Goal: Task Accomplishment & Management: Use online tool/utility

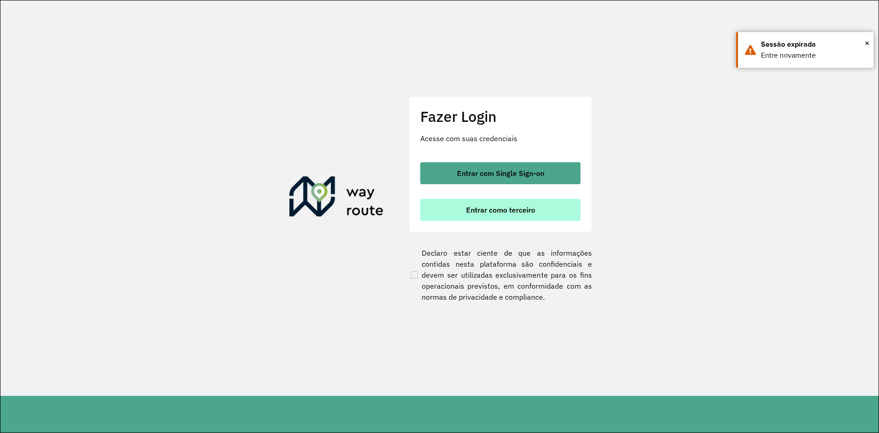
click at [504, 214] on button "Entrar como terceiro" at bounding box center [500, 210] width 160 height 22
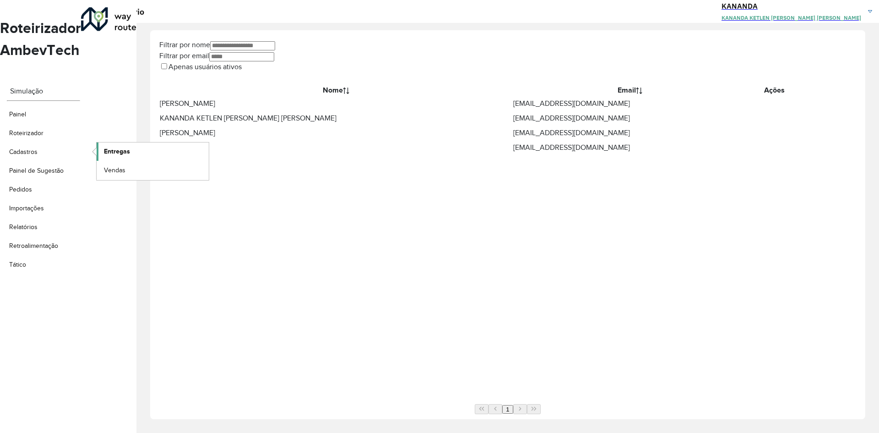
click at [111, 146] on span "Entregas" at bounding box center [117, 151] width 26 height 10
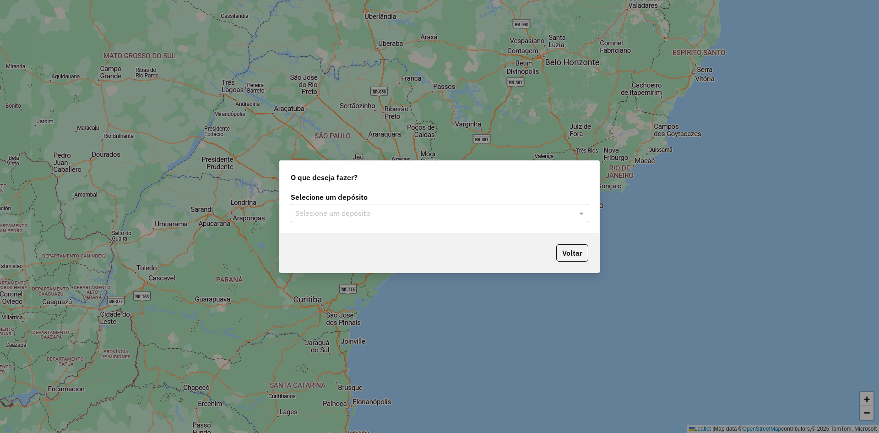
click at [431, 206] on div "Selecione um depósito" at bounding box center [440, 213] width 298 height 18
click at [424, 239] on div "RONDOBIER" at bounding box center [439, 240] width 297 height 16
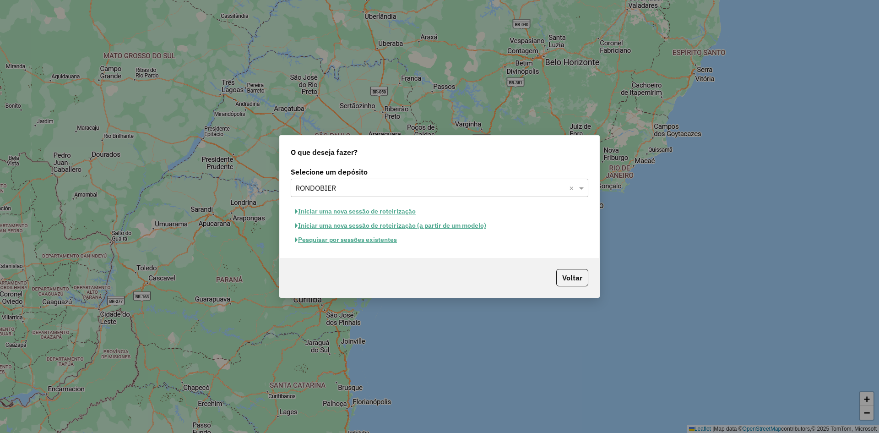
click at [374, 242] on button "Pesquisar por sessões existentes" at bounding box center [346, 240] width 110 height 14
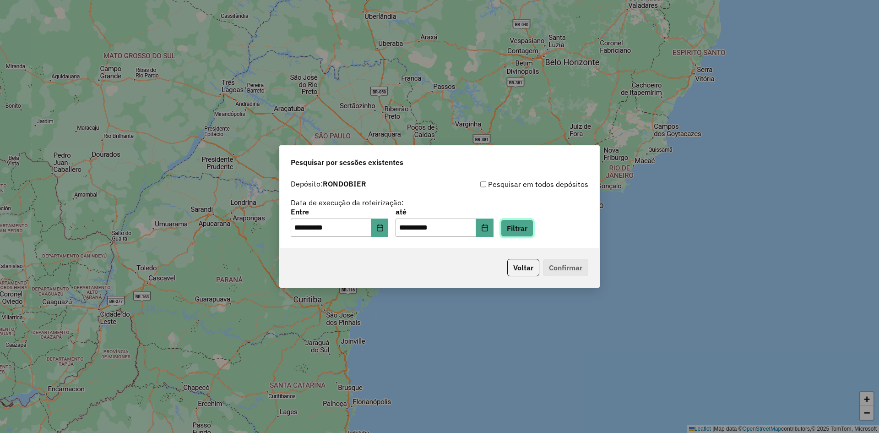
click at [533, 234] on button "Filtrar" at bounding box center [517, 227] width 33 height 17
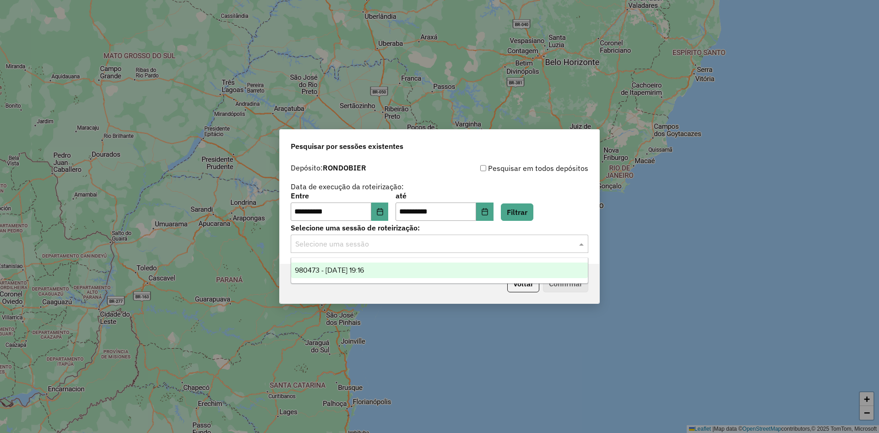
click at [442, 240] on input "text" at bounding box center [430, 244] width 270 height 11
click at [473, 273] on div "980473 - 16/08/2025 19:16" at bounding box center [439, 270] width 297 height 16
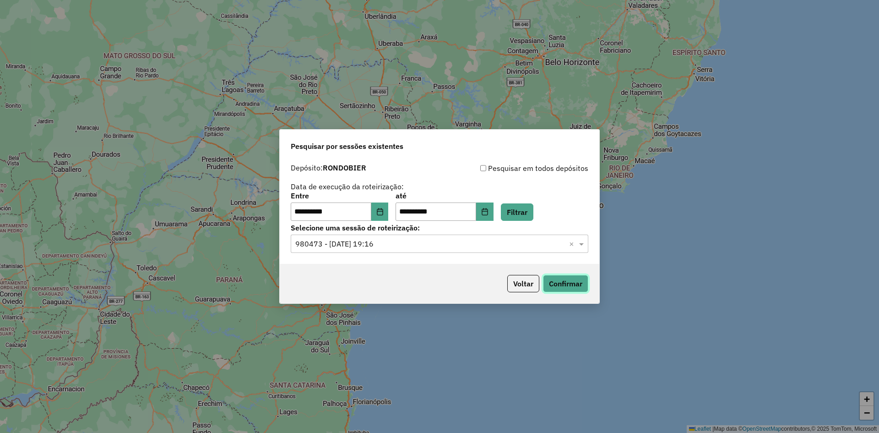
click at [567, 288] on button "Confirmar" at bounding box center [565, 283] width 45 height 17
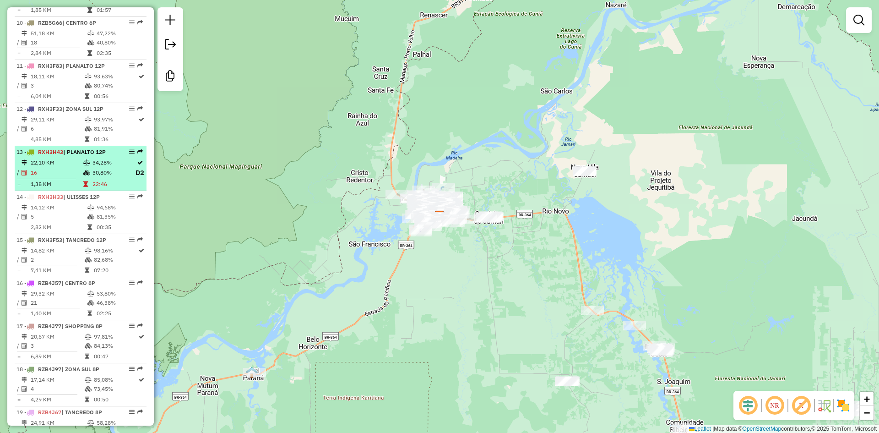
scroll to position [687, 0]
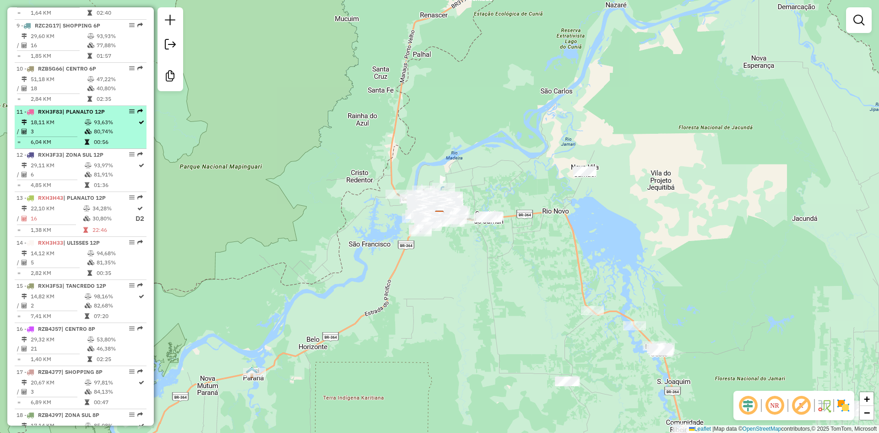
click at [79, 146] on td "6,04 KM" at bounding box center [57, 141] width 54 height 9
select select "**********"
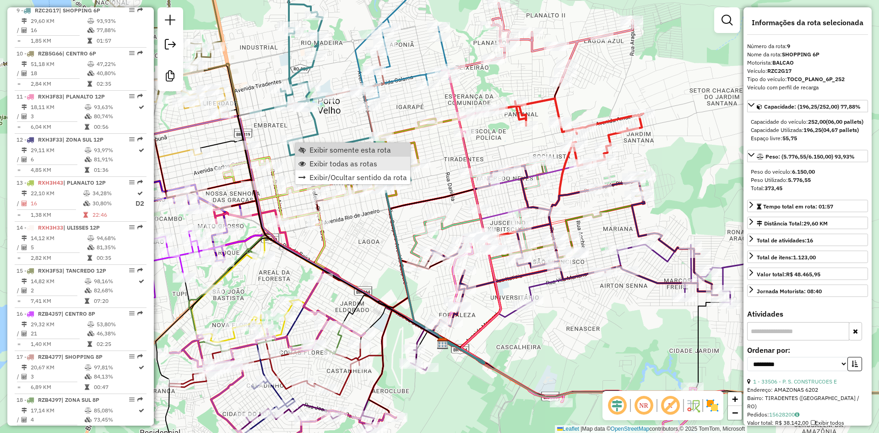
scroll to position [707, 0]
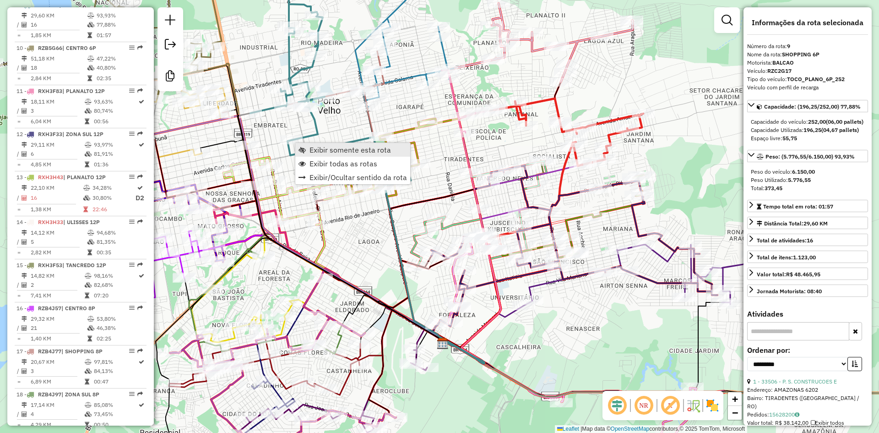
click at [322, 153] on span "Exibir somente esta rota" at bounding box center [349, 149] width 81 height 7
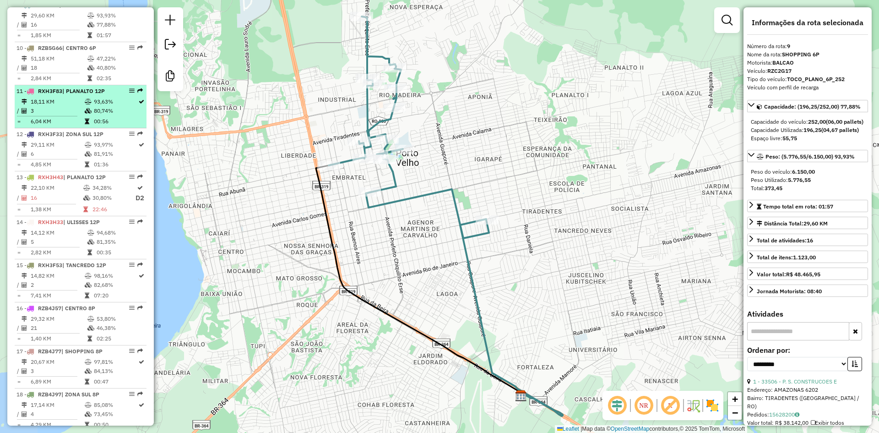
click at [120, 115] on td "80,74%" at bounding box center [115, 110] width 44 height 9
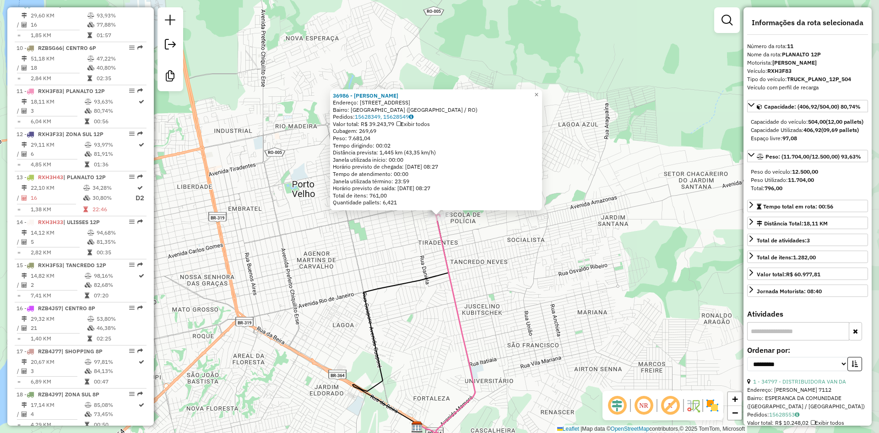
scroll to position [793, 0]
click at [468, 264] on div "36986 - RAINEI MOREIRA Endereço: Rua da Emoção, 4739 Bairro: Escola de Polícia …" at bounding box center [439, 216] width 879 height 433
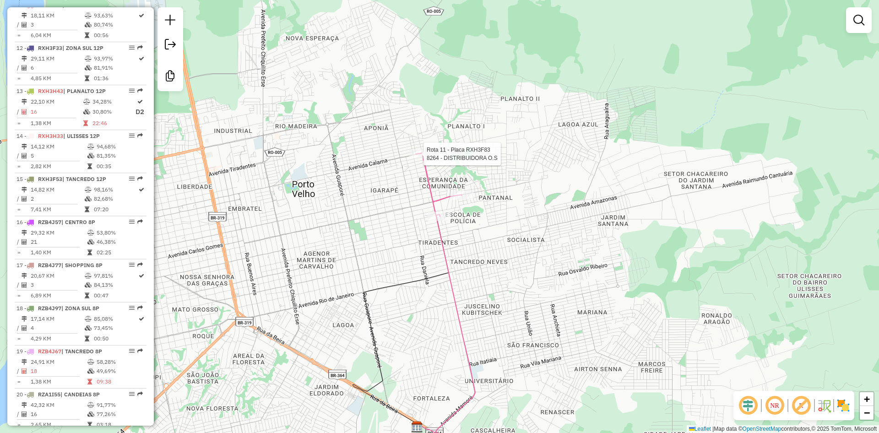
select select "**********"
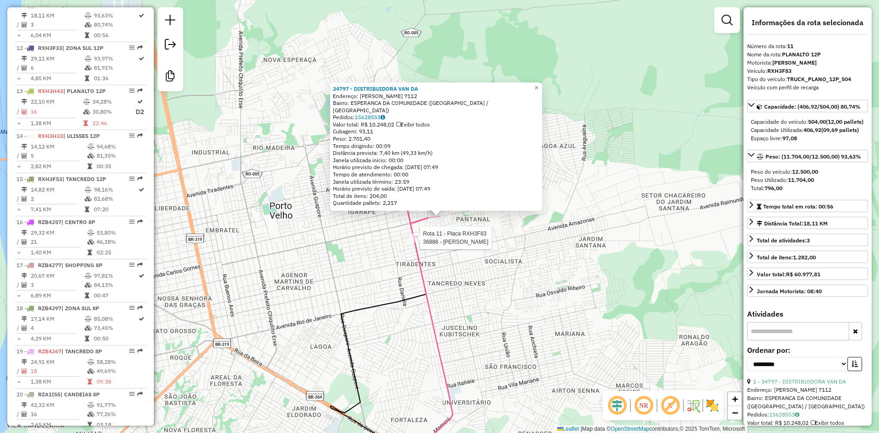
click at [418, 242] on div at bounding box center [417, 237] width 23 height 9
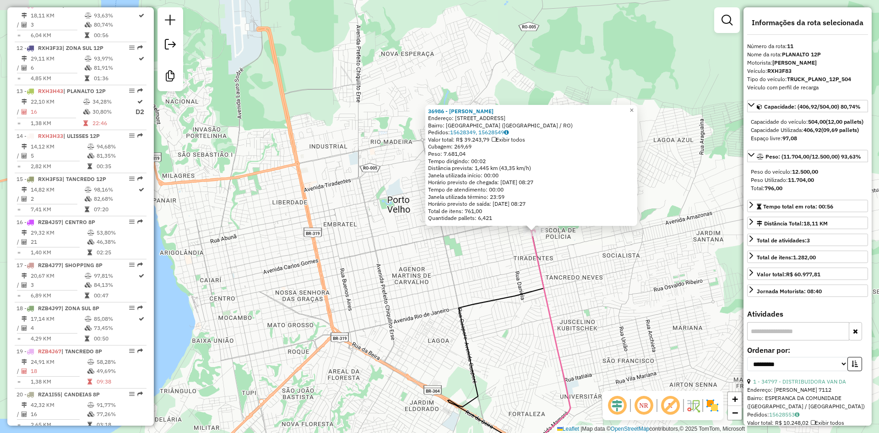
drag, startPoint x: 494, startPoint y: 271, endPoint x: 589, endPoint y: 287, distance: 96.4
click at [589, 287] on div "36986 - RAINEI MOREIRA Endereço: Rua da Emoção, 4739 Bairro: Escola de Polícia …" at bounding box center [439, 216] width 879 height 433
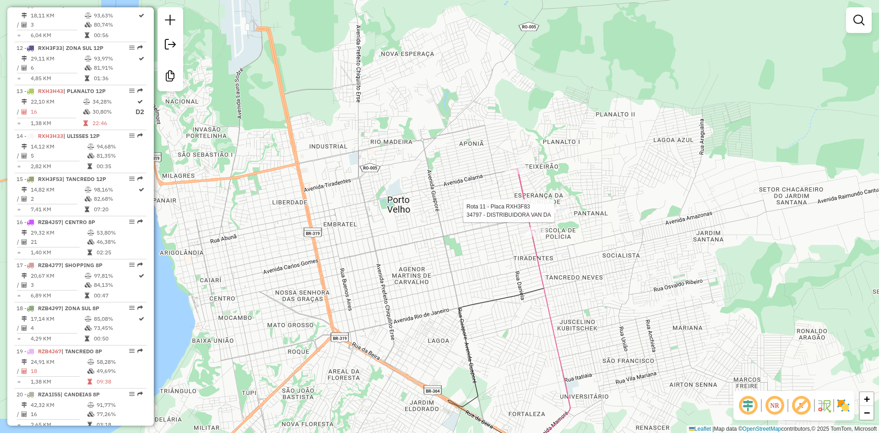
select select "**********"
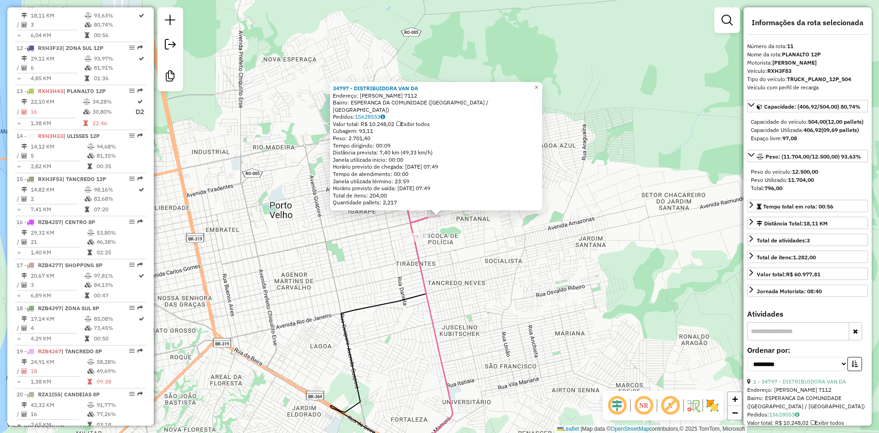
click at [568, 234] on div "34797 - DISTRIBUIDORA VAN DA Endereço: JOSE VIEIRA CAULA 7112 Bairro: ESPERANCA…" at bounding box center [439, 216] width 879 height 433
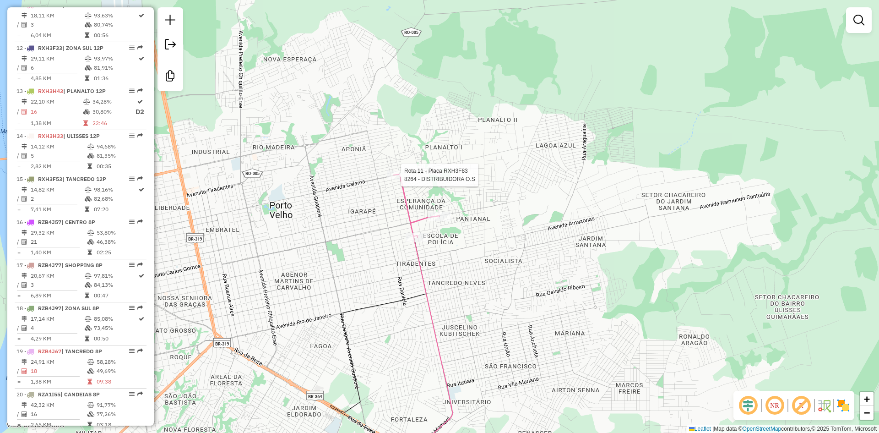
select select "**********"
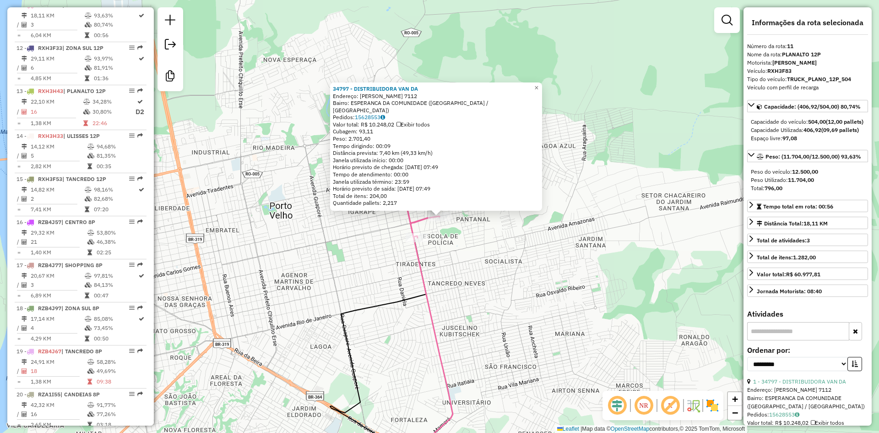
click at [480, 255] on div "34797 - DISTRIBUIDORA VAN DA Endereço: JOSE VIEIRA CAULA 7112 Bairro: ESPERANCA…" at bounding box center [439, 216] width 879 height 433
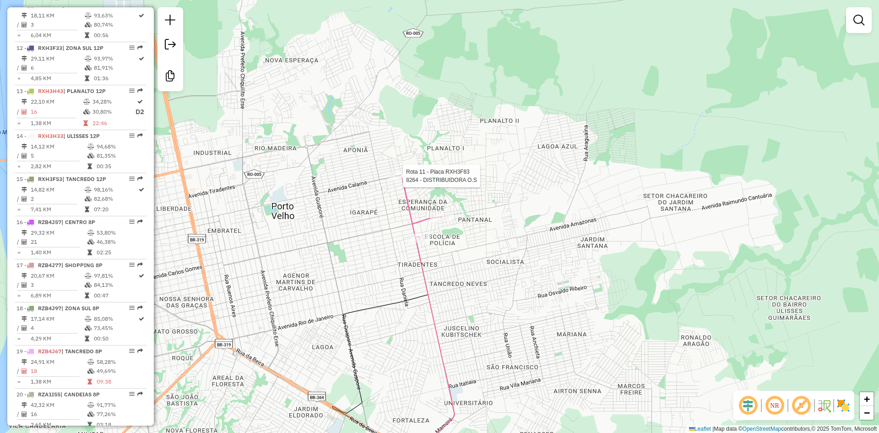
select select "**********"
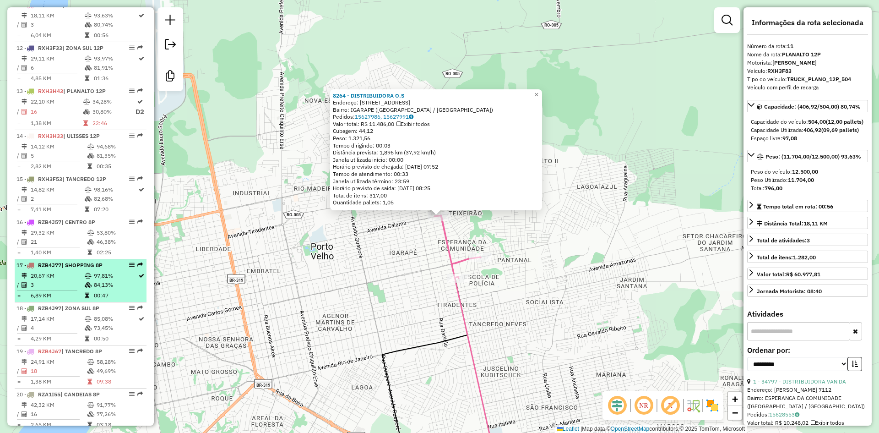
scroll to position [656, 0]
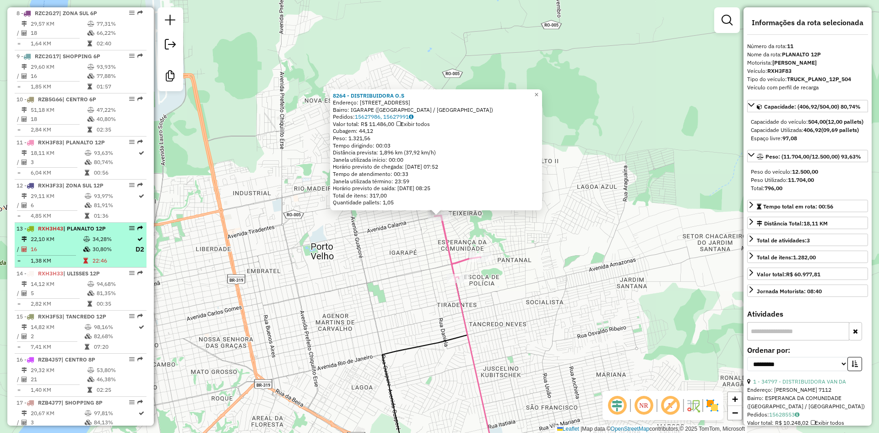
click at [54, 255] on td "16" at bounding box center [56, 249] width 53 height 11
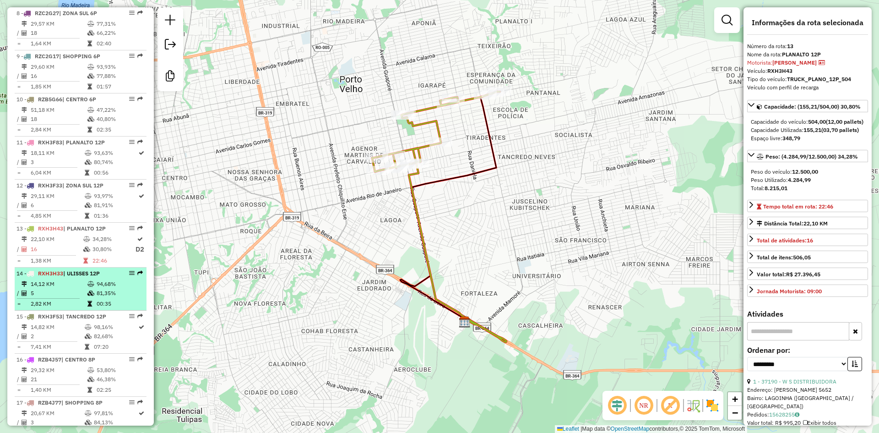
click at [63, 297] on td "5" at bounding box center [58, 292] width 57 height 9
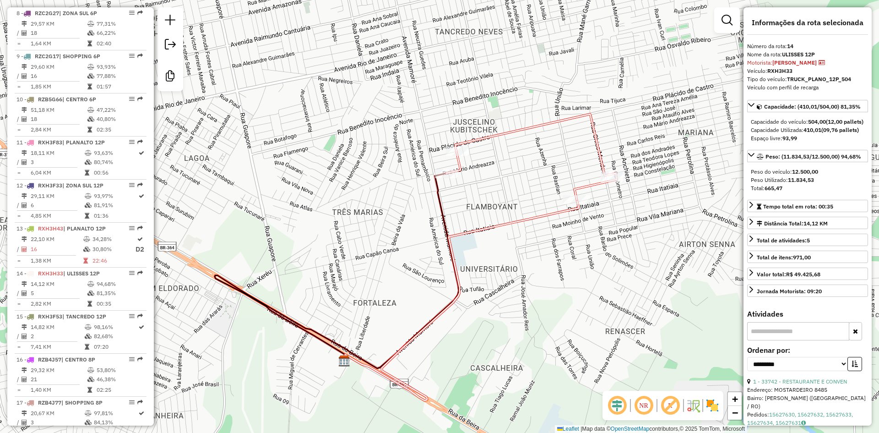
click at [415, 244] on div "Janela de atendimento Grade de atendimento Capacidade Transportadoras Veículos …" at bounding box center [439, 216] width 879 height 433
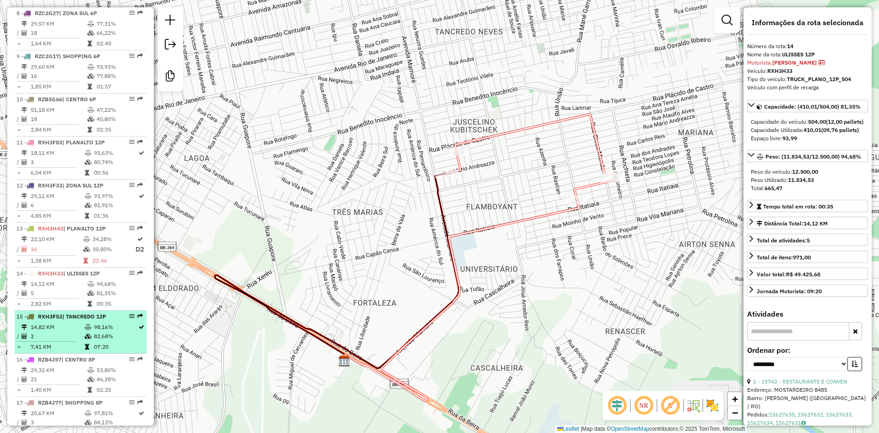
scroll to position [702, 0]
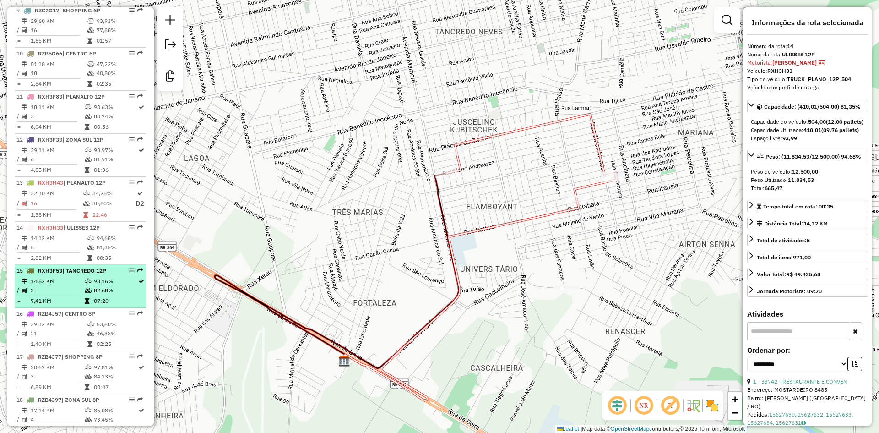
click at [124, 305] on td "07:20" at bounding box center [115, 300] width 44 height 9
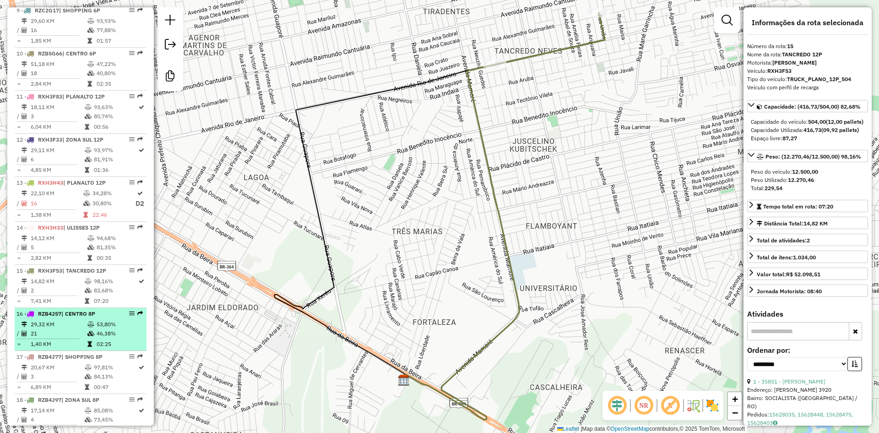
click at [123, 329] on td "53,80%" at bounding box center [119, 324] width 46 height 9
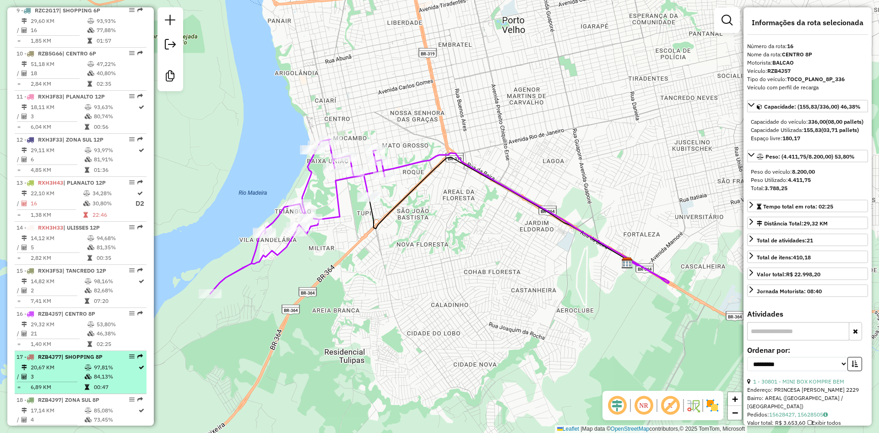
click at [115, 391] on td "00:47" at bounding box center [115, 386] width 44 height 9
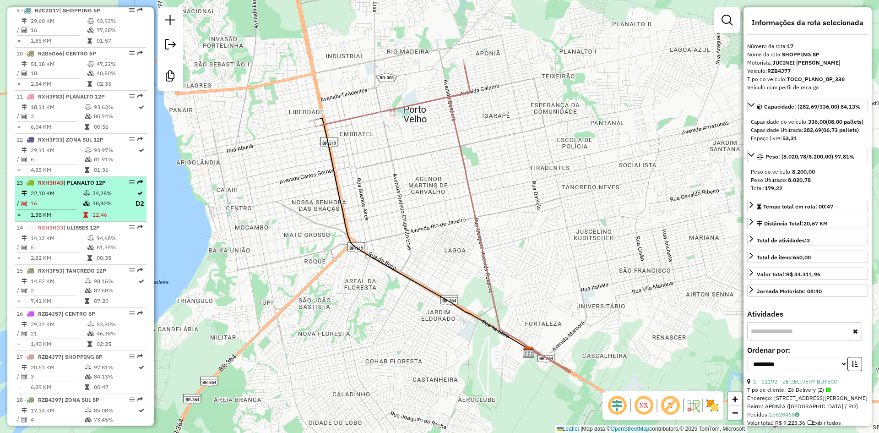
scroll to position [610, 0]
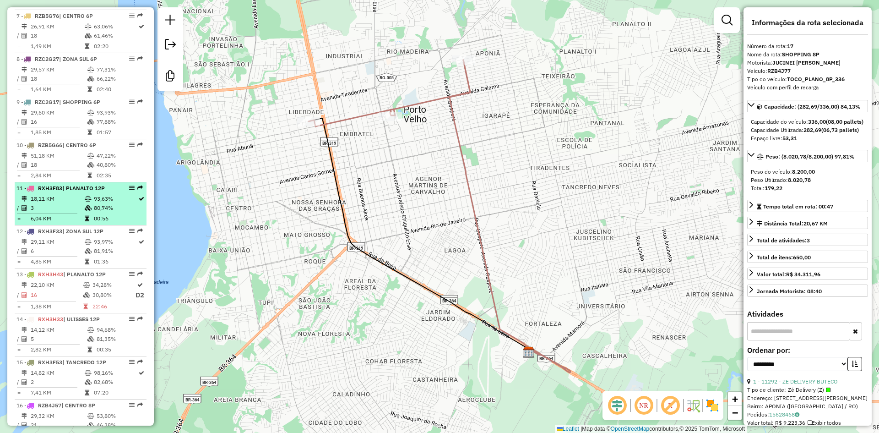
click at [102, 212] on td "80,74%" at bounding box center [115, 207] width 44 height 9
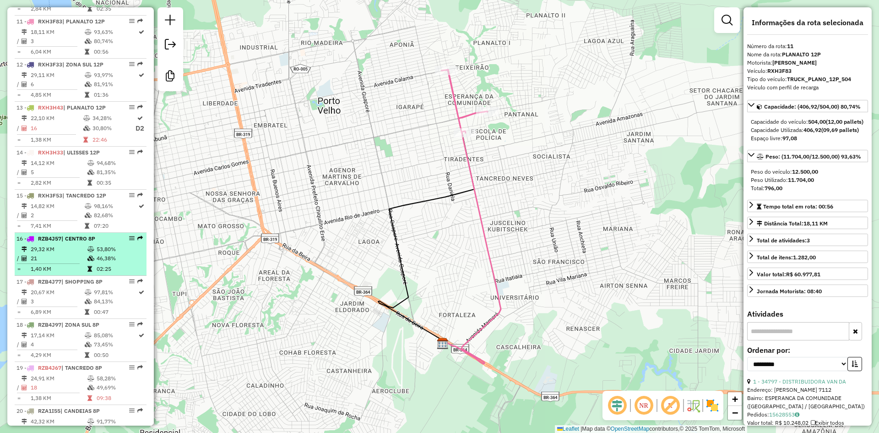
scroll to position [839, 0]
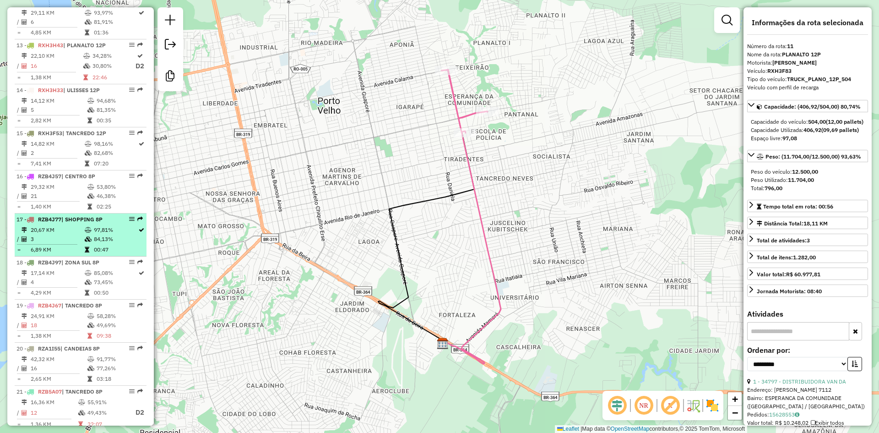
click at [93, 234] on td "97,81%" at bounding box center [115, 229] width 44 height 9
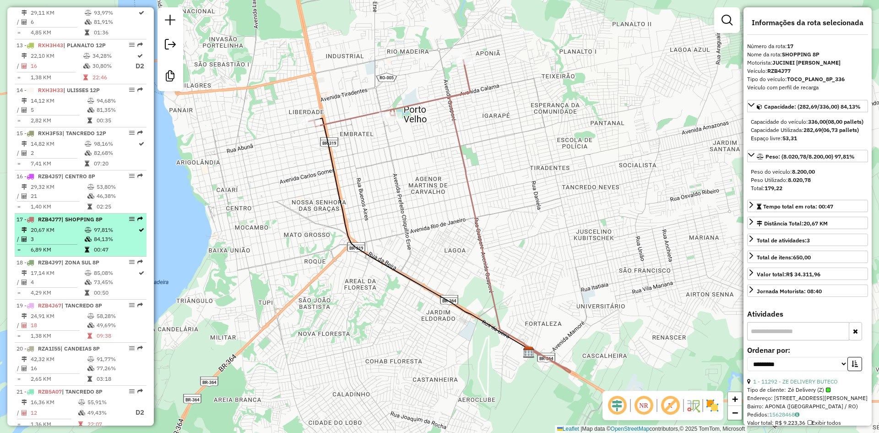
click at [93, 234] on td "97,81%" at bounding box center [115, 229] width 44 height 9
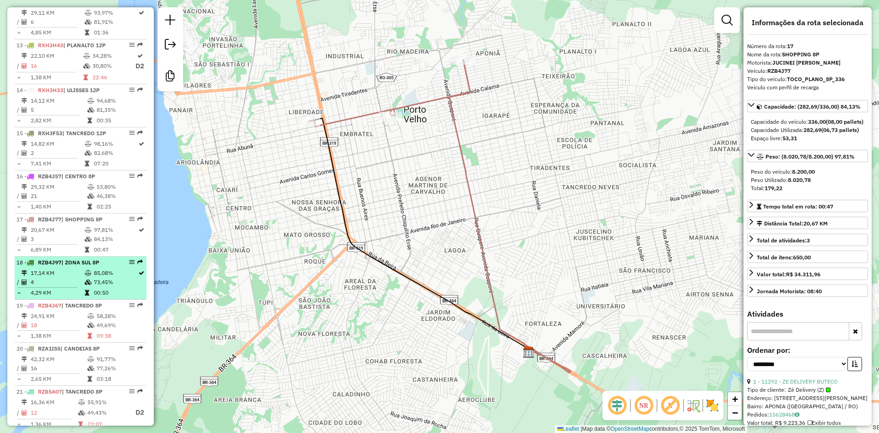
click at [36, 277] on td "17,14 KM" at bounding box center [57, 272] width 54 height 9
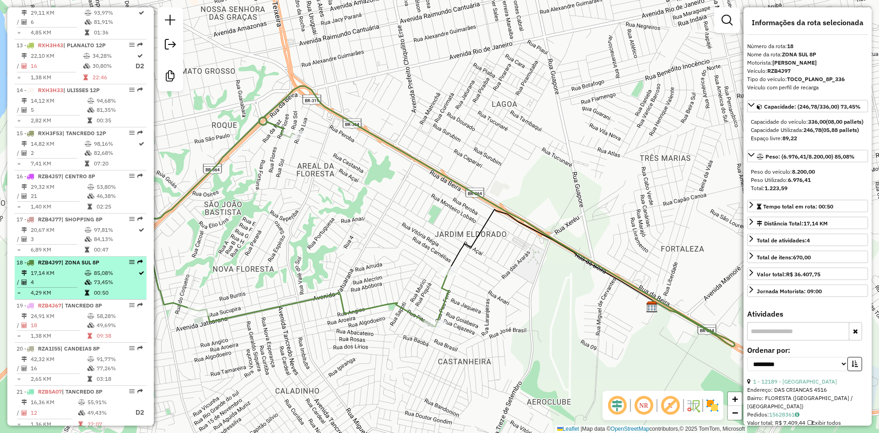
click at [47, 297] on td "4,29 KM" at bounding box center [57, 292] width 54 height 9
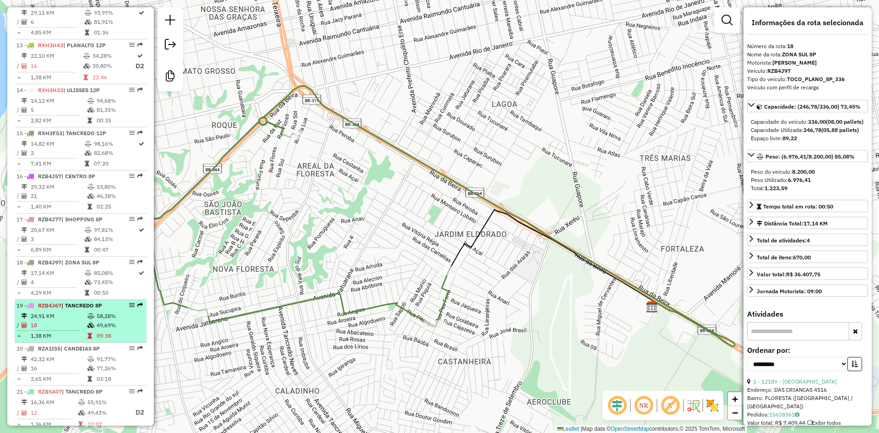
click at [55, 309] on span "RZB4J67" at bounding box center [49, 305] width 23 height 7
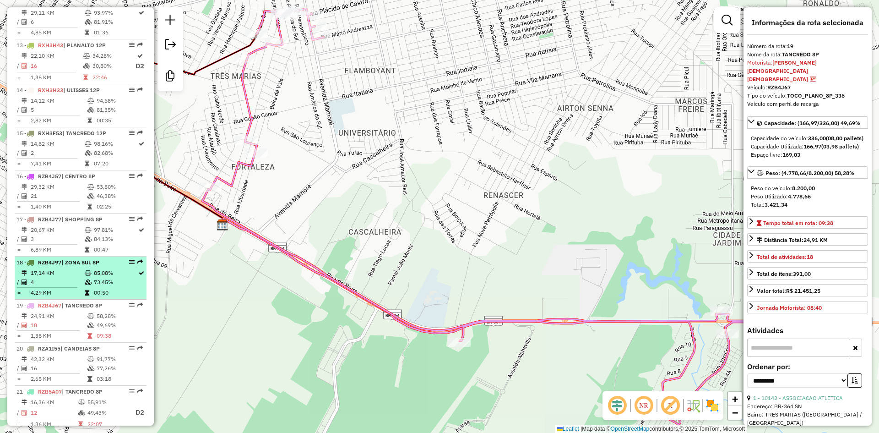
scroll to position [793, 0]
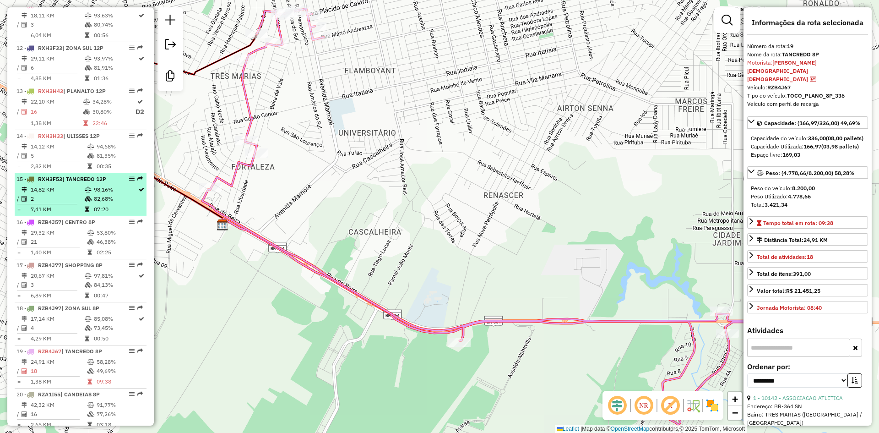
click at [93, 203] on td "82,68%" at bounding box center [115, 198] width 44 height 9
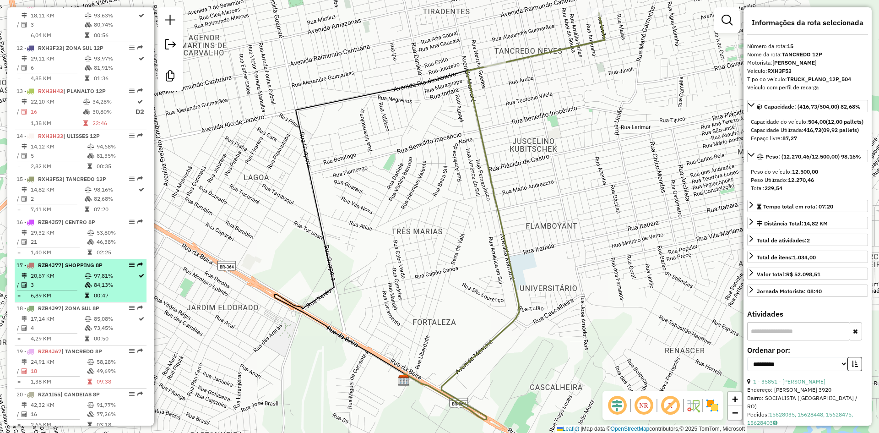
click at [86, 280] on td at bounding box center [88, 275] width 9 height 9
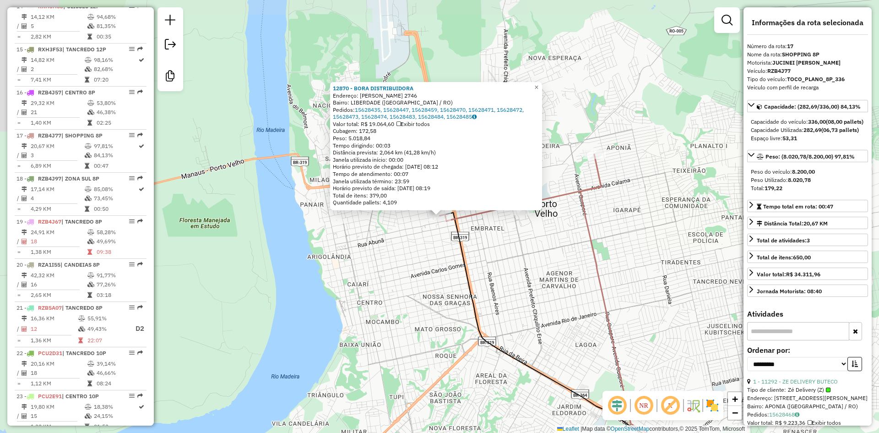
scroll to position [1053, 0]
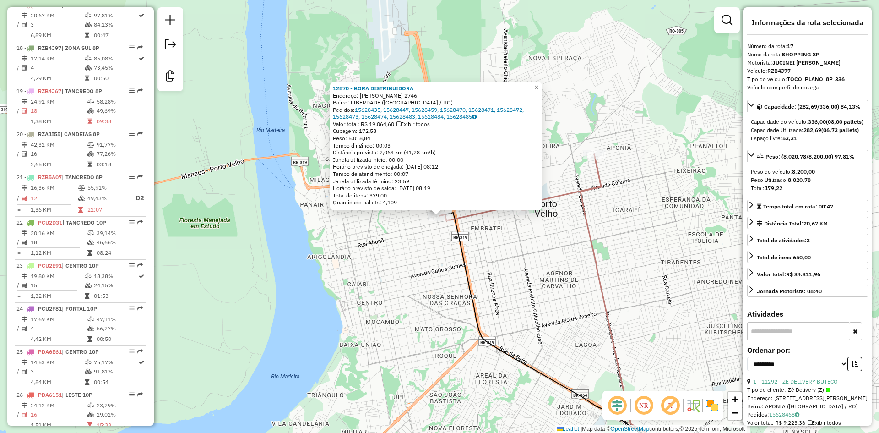
click at [506, 260] on div "12870 - BORA DISTRIBUIDORA Endereço: JOSE CAMACHO 2746 Bairro: LIBERDADE (PORTO…" at bounding box center [439, 216] width 879 height 433
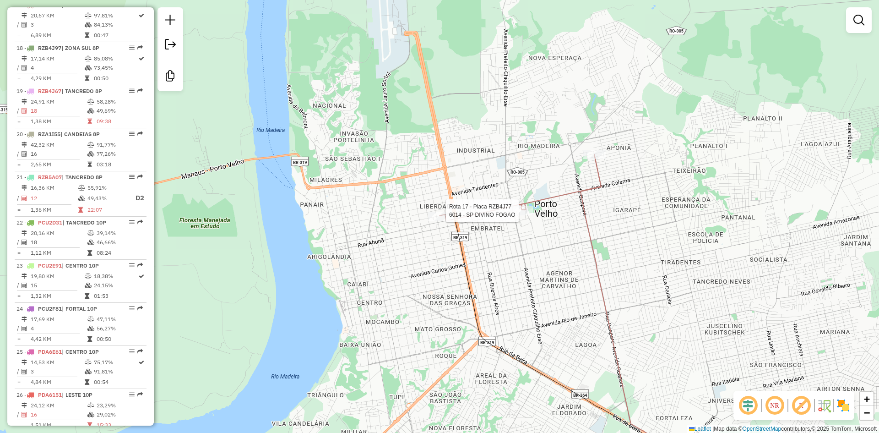
select select "**********"
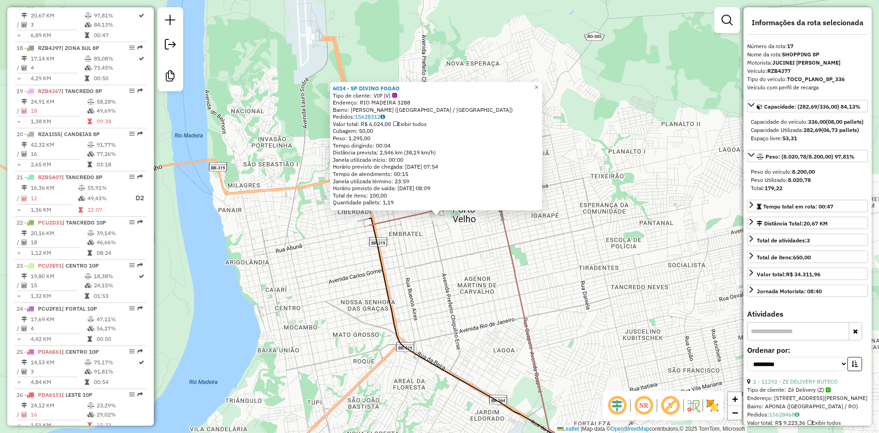
click at [499, 257] on div "6014 - SP DIVINO FOGAO Tipo de cliente: VIP (V) Endereço: RIO MADEIRA 3288 Bair…" at bounding box center [439, 216] width 879 height 433
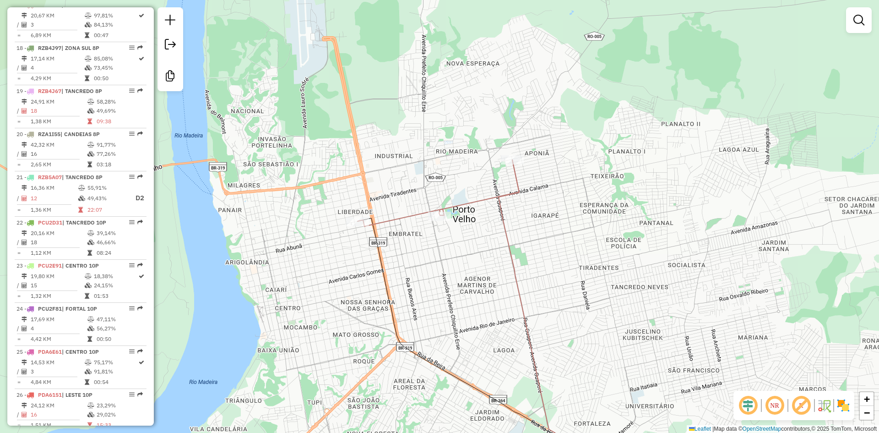
click at [527, 162] on div "Janela de atendimento Grade de atendimento Capacidade Transportadoras Veículos …" at bounding box center [439, 216] width 879 height 433
select select "**********"
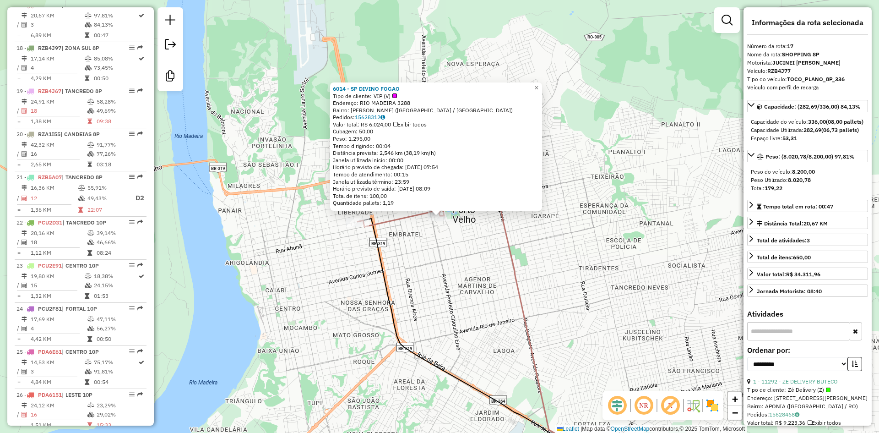
click at [548, 265] on div "6014 - SP DIVINO FOGAO Tipo de cliente: VIP (V) Endereço: RIO MADEIRA 3288 Bair…" at bounding box center [439, 216] width 879 height 433
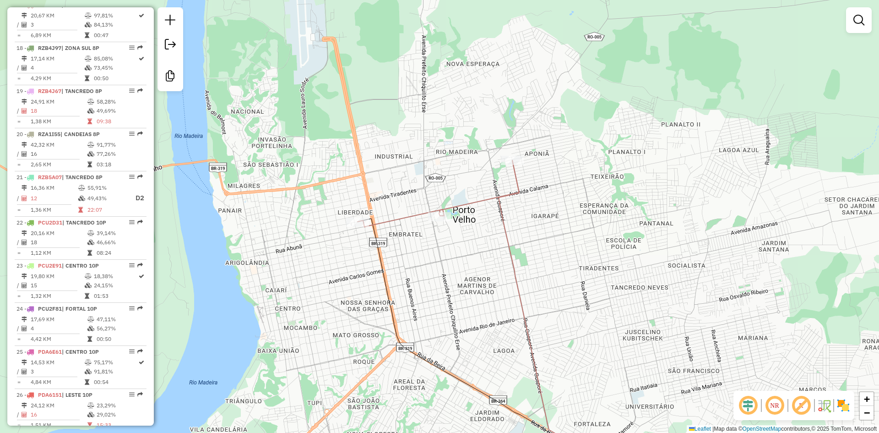
click at [514, 155] on div "Rota 17 - Placa RZB4J77 11292 - ZE DELIVERY BUTECO Janela de atendimento Grade …" at bounding box center [439, 216] width 879 height 433
select select "**********"
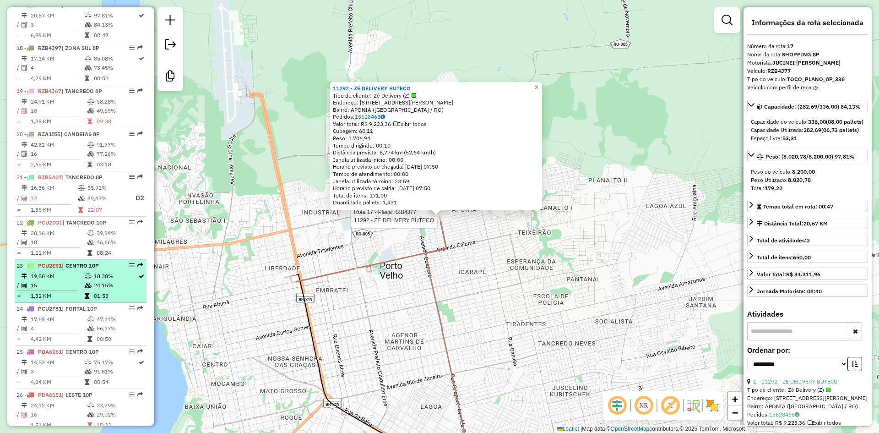
click at [71, 268] on li "23 - PCU2E91 | CENTRO 10P 19,80 KM 18,38% / 15 24,15% = 1,32 KM 01:53" at bounding box center [81, 281] width 132 height 43
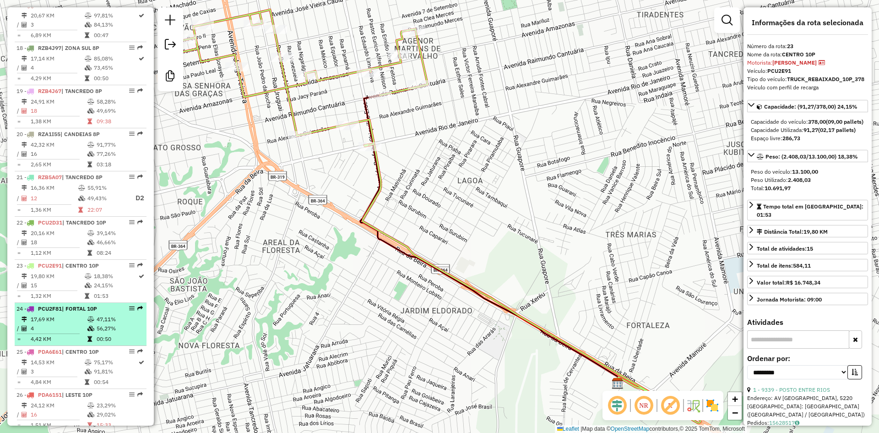
click at [49, 324] on td "17,69 KM" at bounding box center [58, 318] width 57 height 9
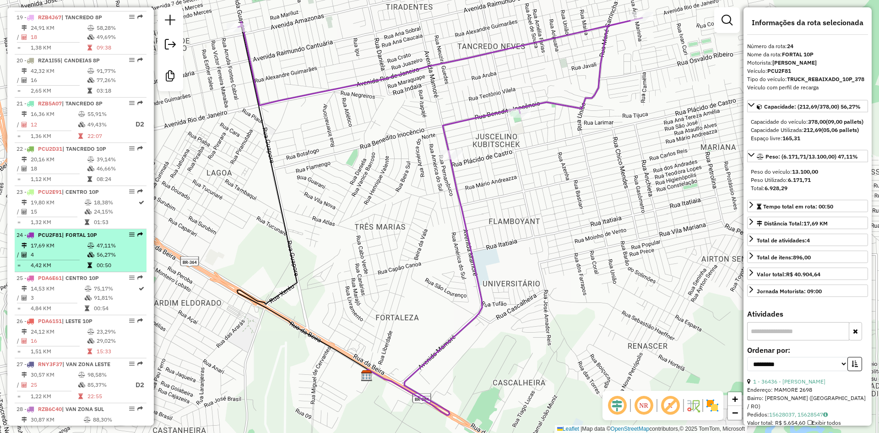
scroll to position [1145, 0]
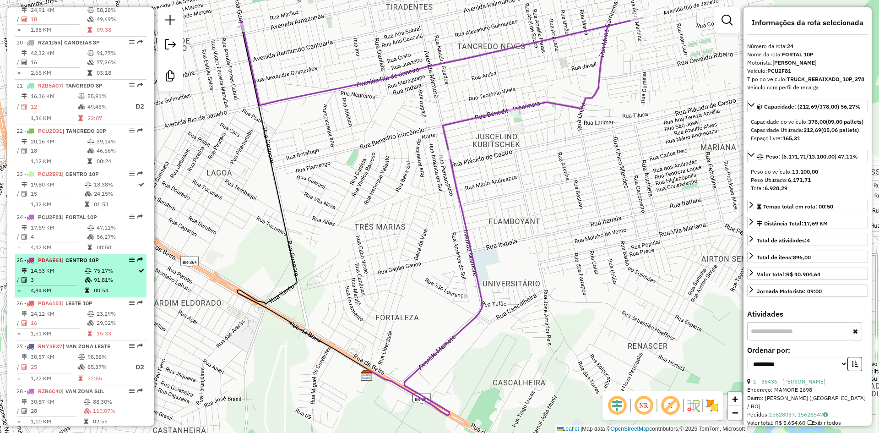
click at [68, 297] on li "25 - PDA6E61 | CENTRO 10P 14,53 KM 75,17% / 3 91,81% = 4,84 KM 00:54" at bounding box center [81, 275] width 132 height 43
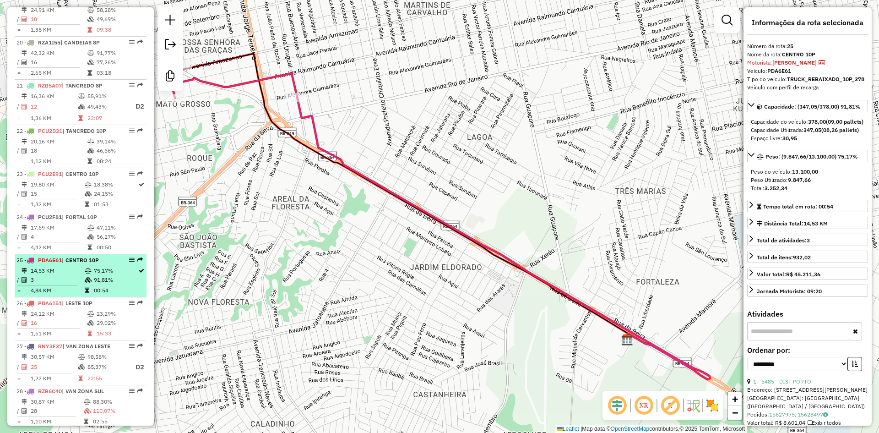
click at [68, 297] on li "25 - PDA6E61 | CENTRO 10P 14,53 KM 75,17% / 3 91,81% = 4,84 KM 00:54" at bounding box center [81, 275] width 132 height 43
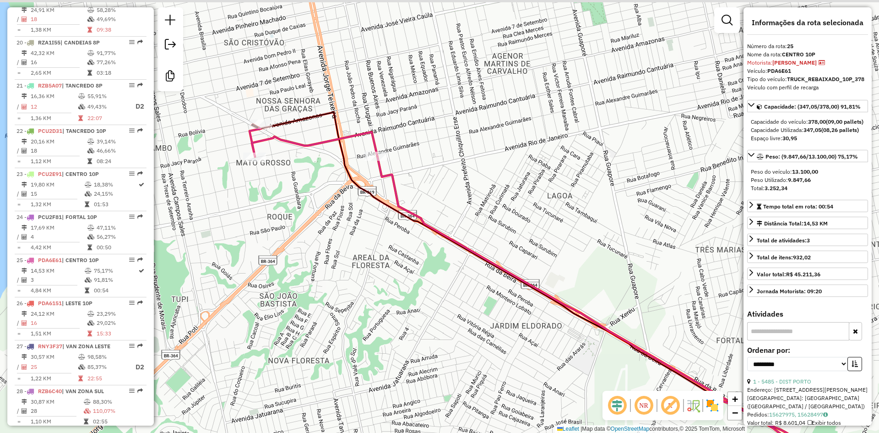
drag, startPoint x: 254, startPoint y: 202, endPoint x: 334, endPoint y: 261, distance: 99.3
click at [334, 261] on div "Janela de atendimento Grade de atendimento Capacidade Transportadoras Veículos …" at bounding box center [439, 216] width 879 height 433
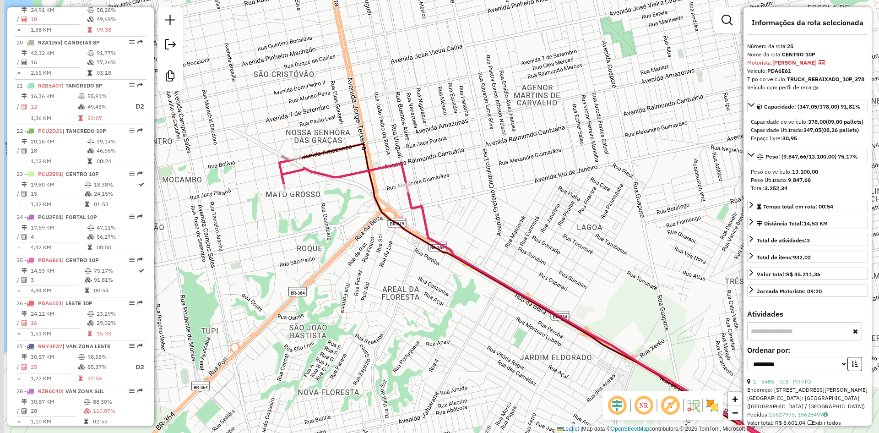
drag, startPoint x: 315, startPoint y: 246, endPoint x: 323, endPoint y: 253, distance: 9.7
click at [323, 253] on div "Janela de atendimento Grade de atendimento Capacidade Transportadoras Veículos …" at bounding box center [439, 216] width 879 height 433
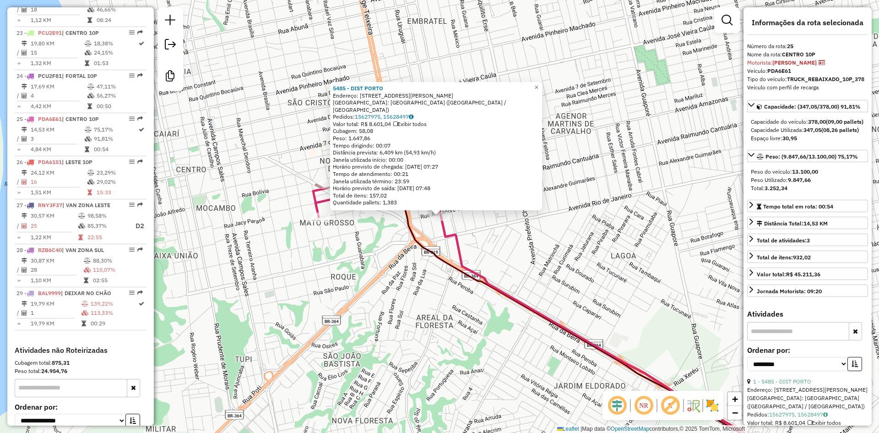
scroll to position [1375, 0]
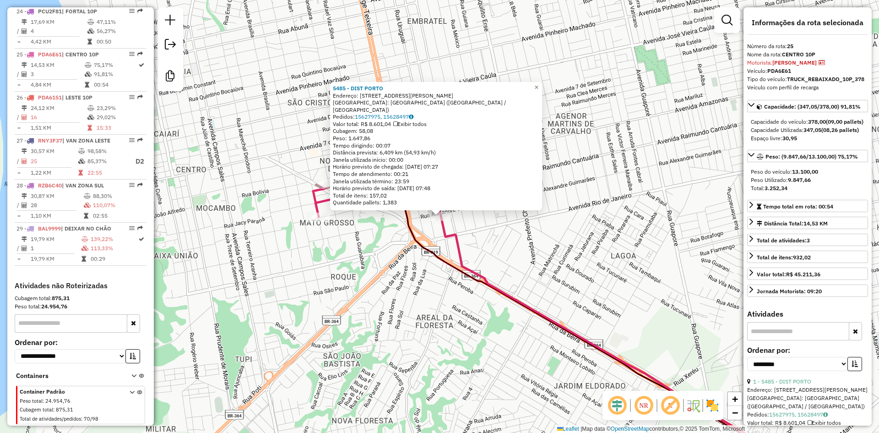
click at [391, 252] on div "5485 - DIST PORTO Endereço: R ALEXANDRE GUIMARAES, 3589 Bairro: NOVA PORTO VELH…" at bounding box center [439, 216] width 879 height 433
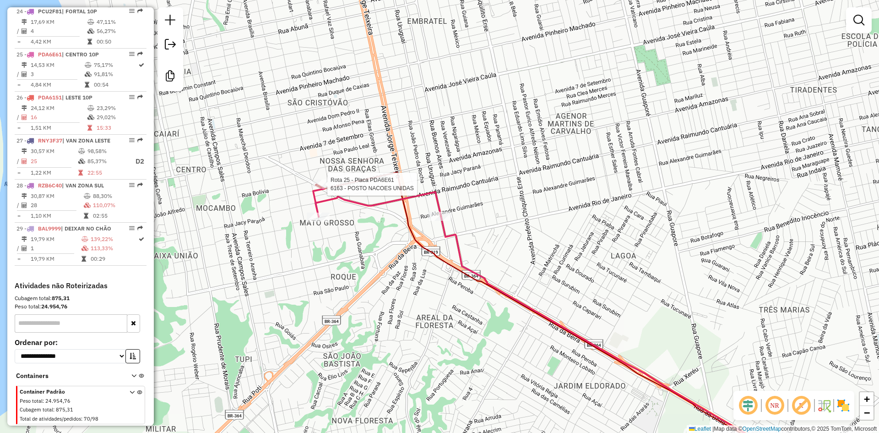
select select "**********"
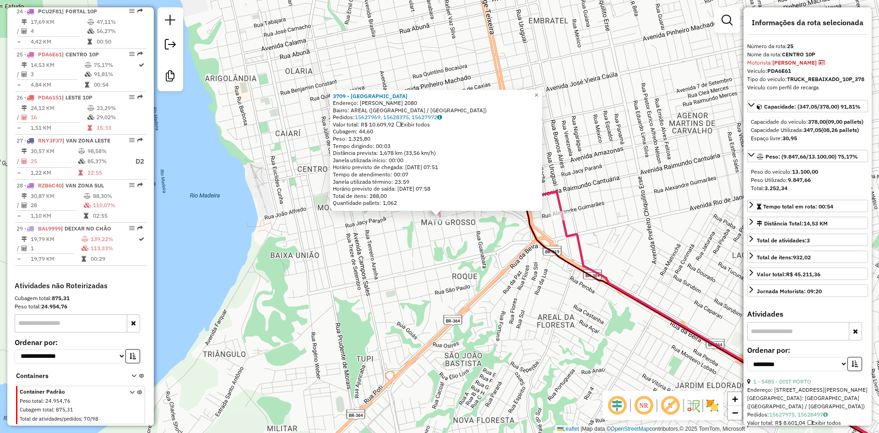
drag, startPoint x: 445, startPoint y: 267, endPoint x: 287, endPoint y: 245, distance: 160.0
click at [445, 267] on div "3709 - PORTO BEER Endereço: RAIMUNDO CANTUARIA 2080 Bairro: AREAL (PORTO VELHO …" at bounding box center [439, 216] width 879 height 433
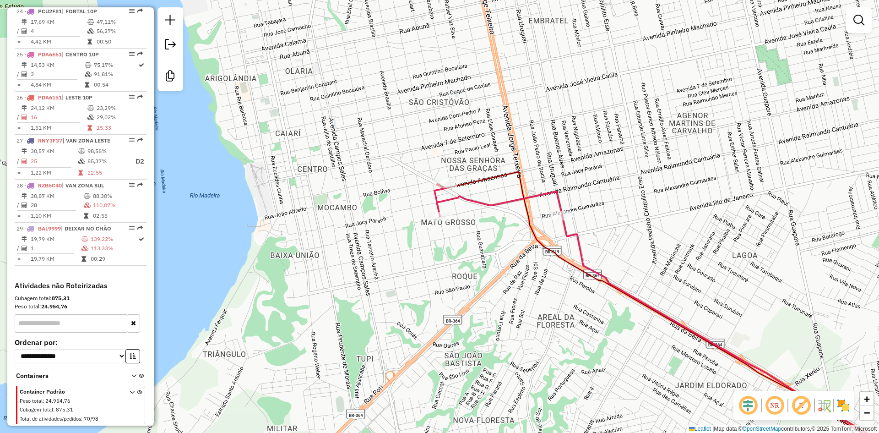
click at [482, 217] on div "Janela de atendimento Grade de atendimento Capacidade Transportadoras Veículos …" at bounding box center [439, 216] width 879 height 433
click at [499, 229] on div "Janela de atendimento Grade de atendimento Capacidade Transportadoras Veículos …" at bounding box center [439, 216] width 879 height 433
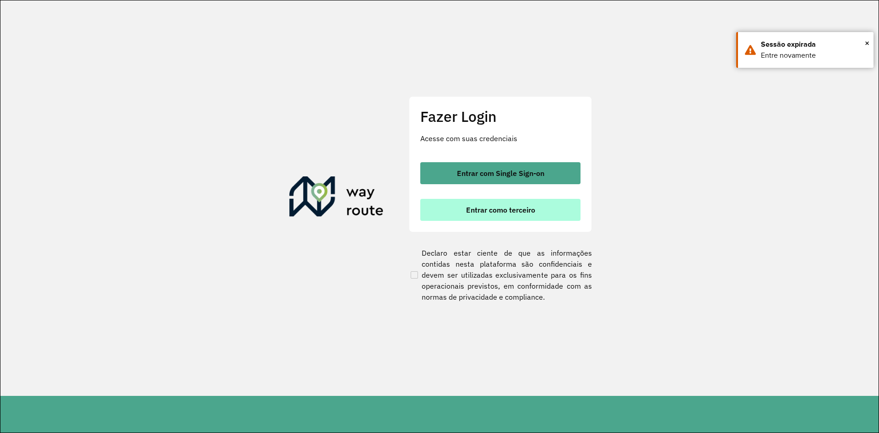
click at [512, 215] on button "Entrar como terceiro" at bounding box center [500, 210] width 160 height 22
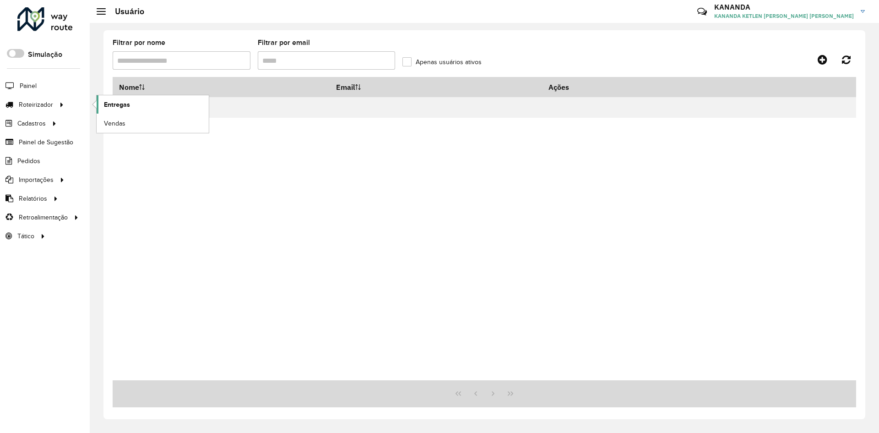
click at [106, 107] on span "Entregas" at bounding box center [117, 105] width 26 height 10
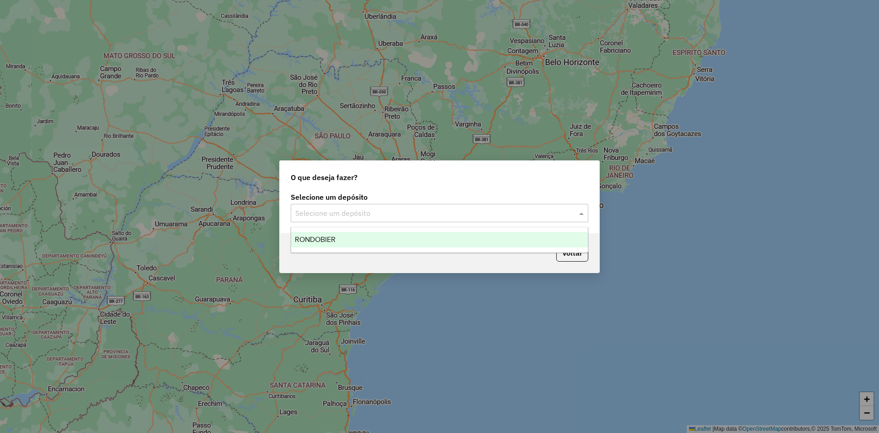
click at [449, 212] on input "text" at bounding box center [430, 213] width 270 height 11
click at [446, 233] on div "RONDOBIER" at bounding box center [439, 240] width 297 height 16
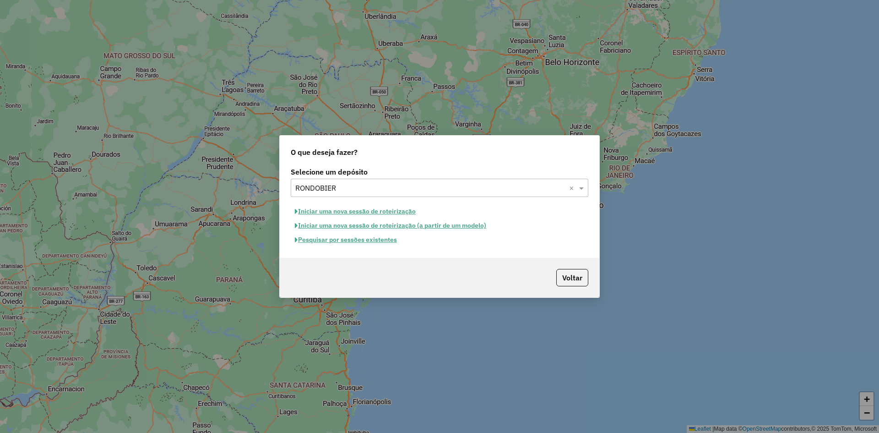
click at [389, 241] on button "Pesquisar por sessões existentes" at bounding box center [346, 240] width 110 height 14
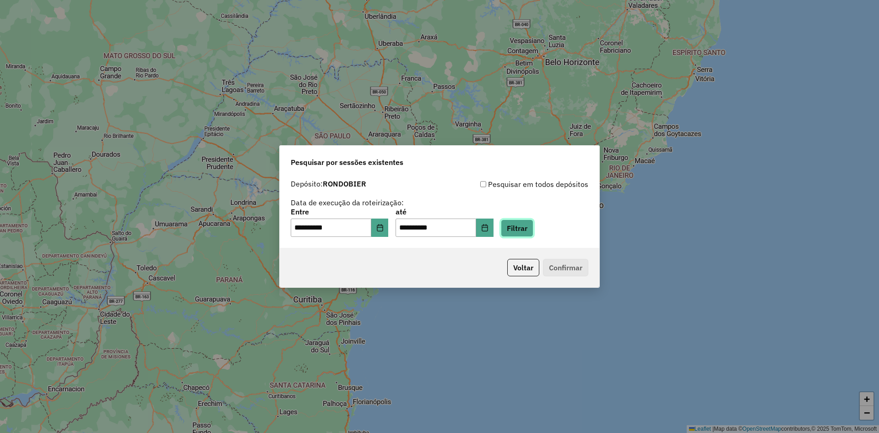
click at [527, 227] on button "Filtrar" at bounding box center [517, 227] width 33 height 17
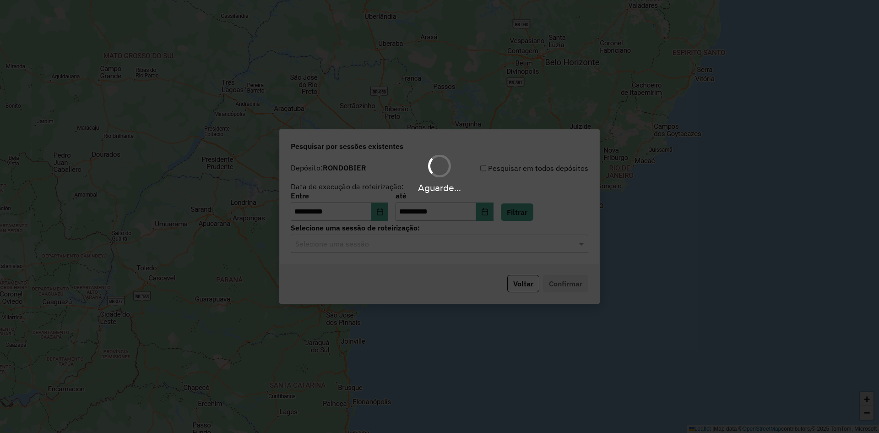
click at [469, 245] on div "Aguarde..." at bounding box center [439, 216] width 879 height 433
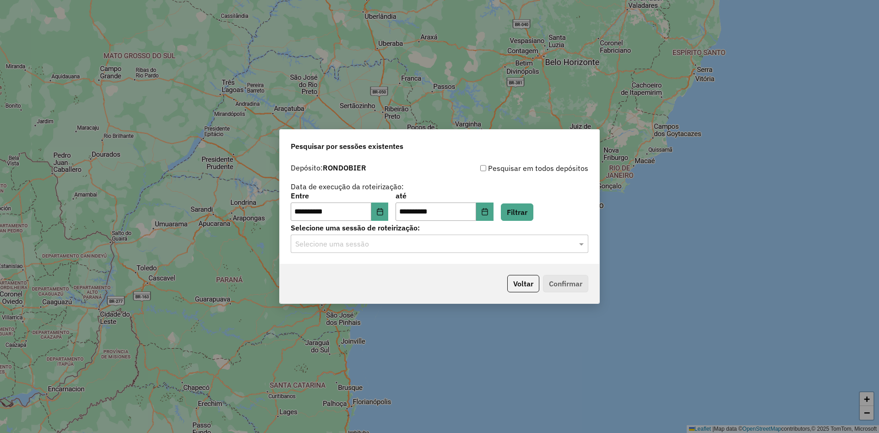
click at [463, 249] on div "Selecione uma sessão" at bounding box center [440, 243] width 298 height 18
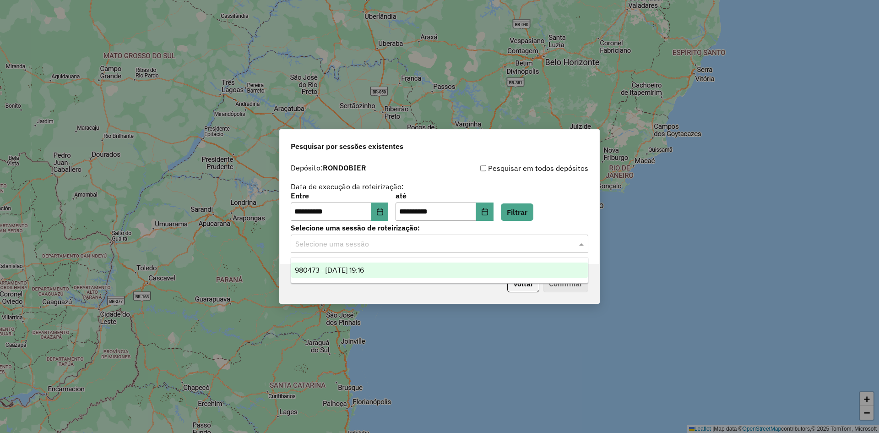
click at [451, 264] on div "980473 - 16/08/2025 19:16" at bounding box center [439, 270] width 297 height 16
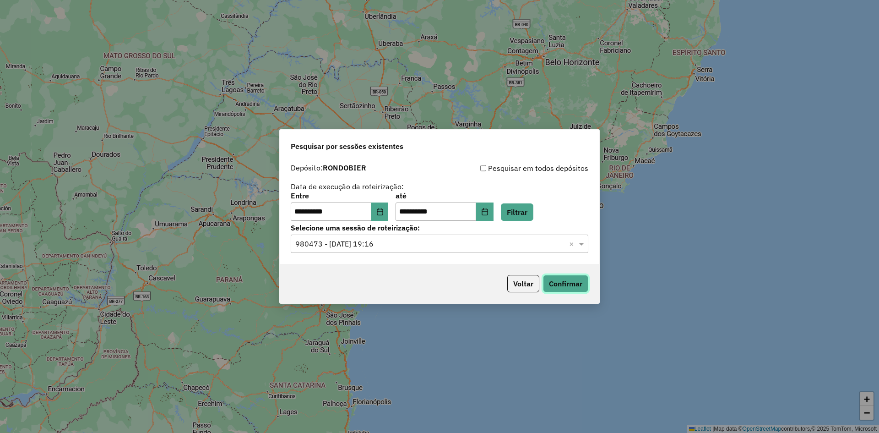
click at [556, 280] on button "Confirmar" at bounding box center [565, 283] width 45 height 17
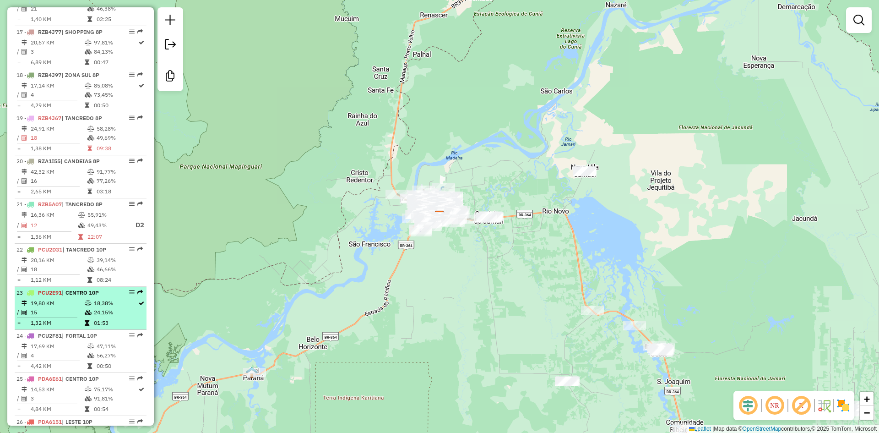
scroll to position [1053, 0]
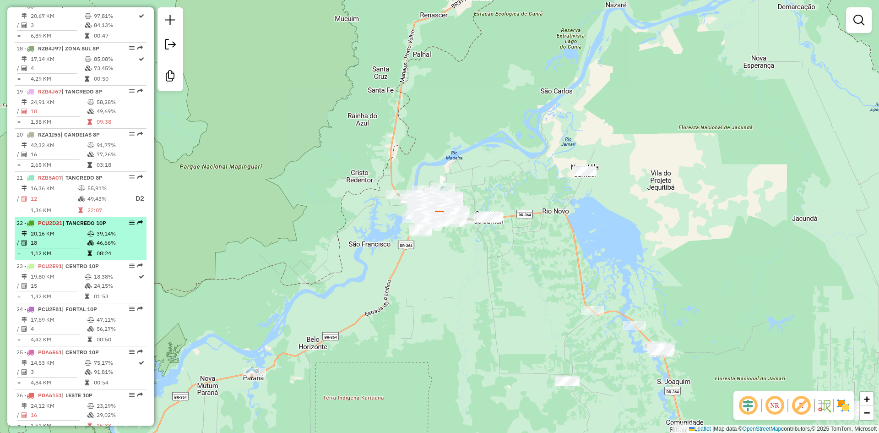
click at [104, 238] on td "39,14%" at bounding box center [119, 233] width 46 height 9
select select "**********"
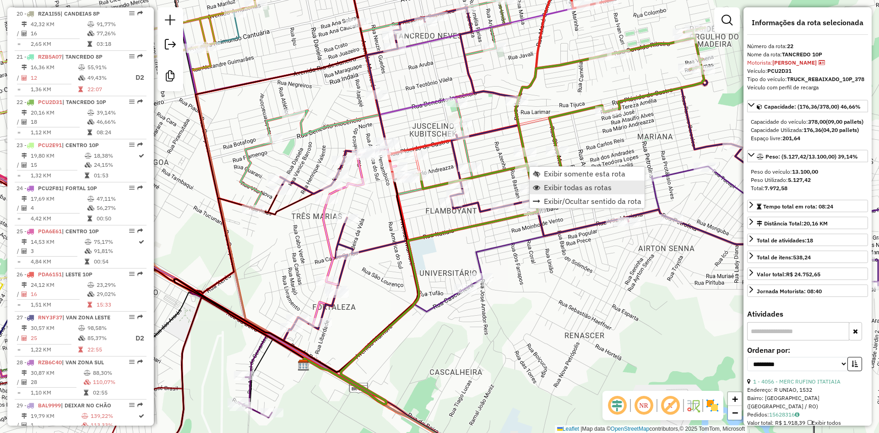
scroll to position [1271, 0]
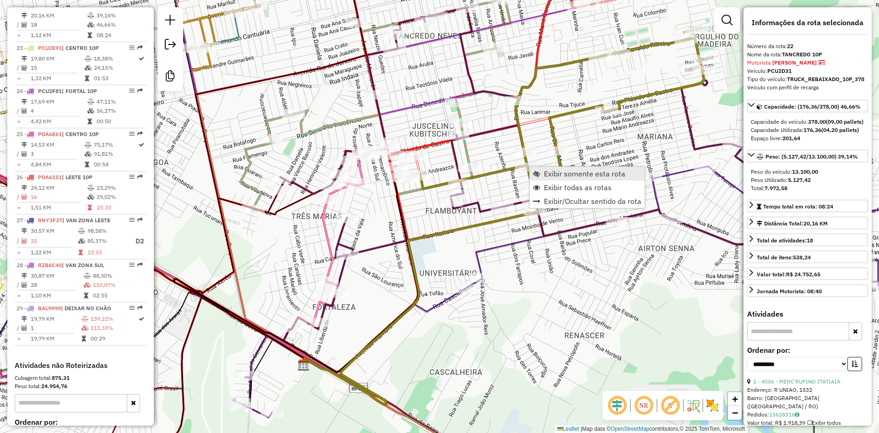
click at [558, 173] on span "Exibir somente esta rota" at bounding box center [584, 173] width 81 height 7
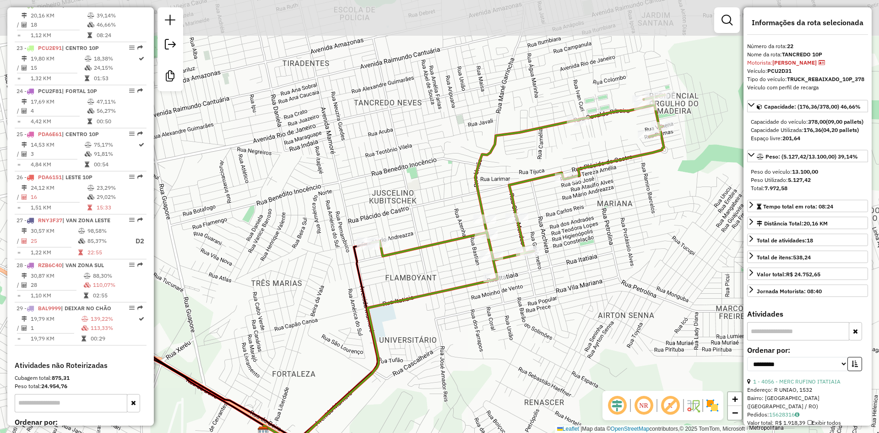
drag, startPoint x: 615, startPoint y: 221, endPoint x: 575, endPoint y: 286, distance: 76.5
click at [575, 286] on div "Janela de atendimento Grade de atendimento Capacidade Transportadoras Veículos …" at bounding box center [439, 216] width 879 height 433
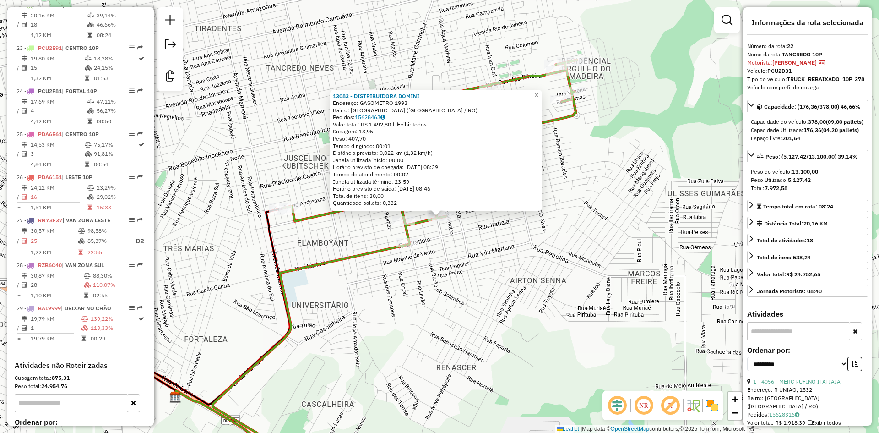
click at [573, 277] on div "13083 - DISTRIBUIDORA DOMINI Endereço: GASOMETRO 1993 Bairro: [GEOGRAPHIC_DATA]…" at bounding box center [439, 216] width 879 height 433
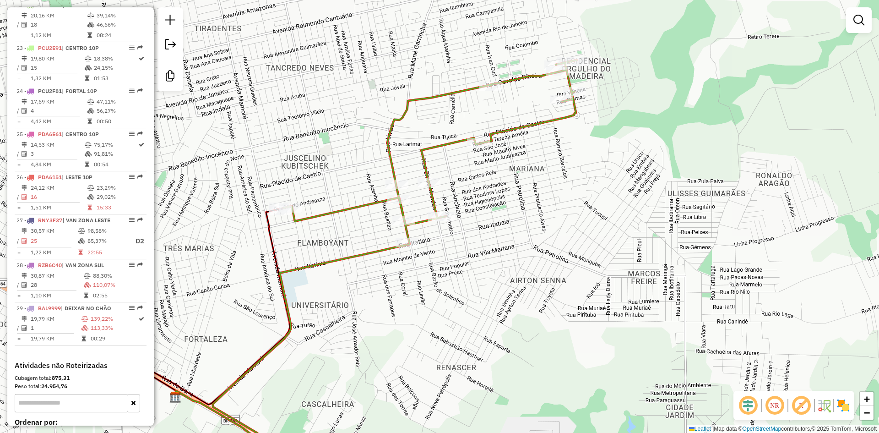
click at [558, 248] on div "Janela de atendimento Grade de atendimento Capacidade Transportadoras Veículos …" at bounding box center [439, 216] width 879 height 433
